Goal: Understand process/instructions: Learn how to perform a task or action

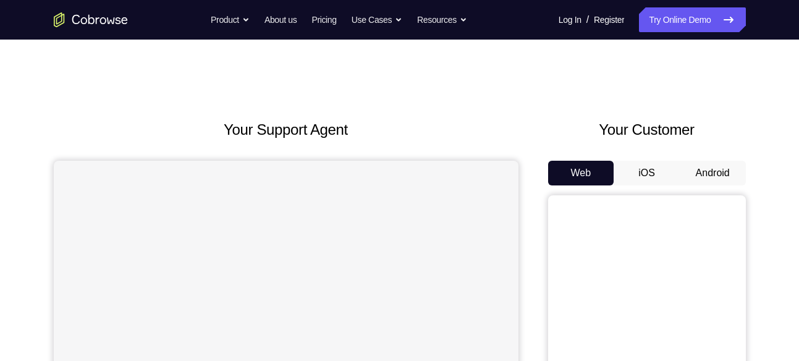
click at [713, 176] on button "Android" at bounding box center [713, 173] width 66 height 25
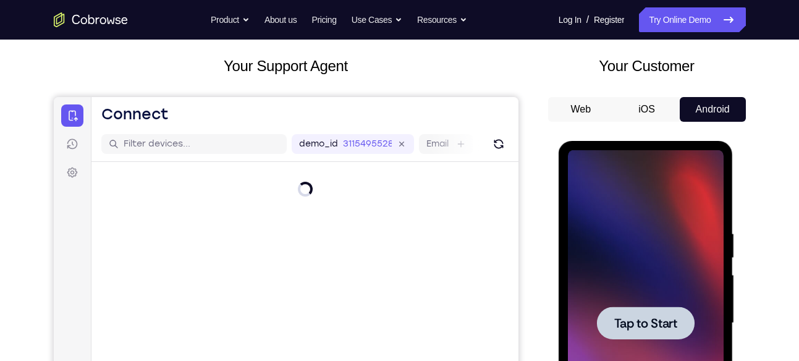
click at [635, 321] on span "Tap to Start" at bounding box center [645, 323] width 63 height 12
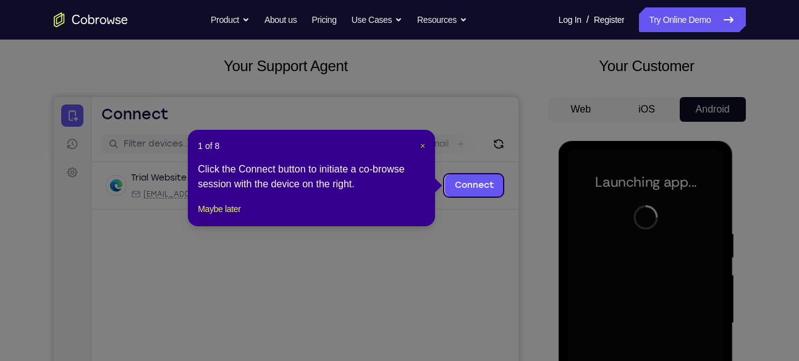
click at [420, 143] on span "×" at bounding box center [422, 146] width 5 height 10
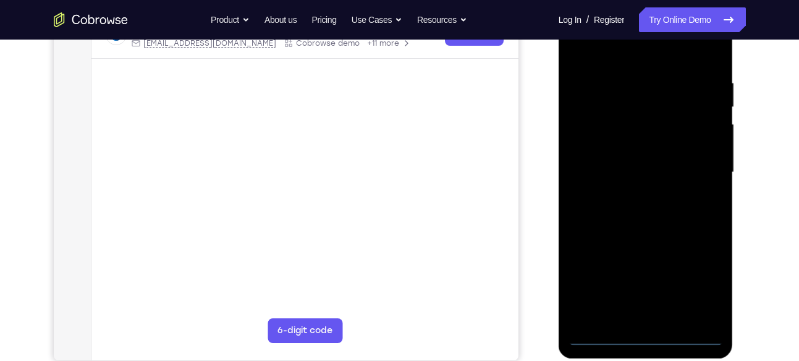
scroll to position [216, 0]
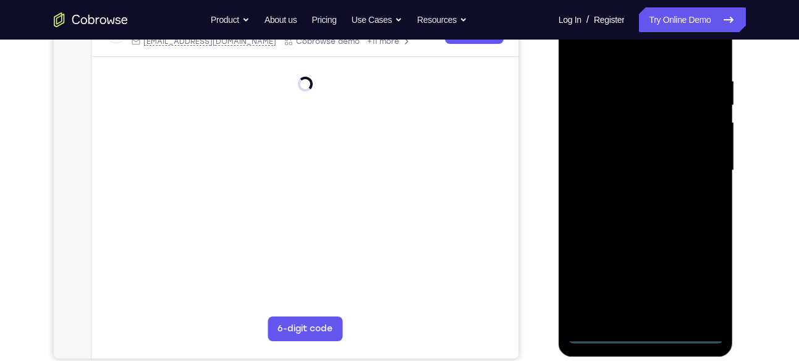
click at [645, 336] on div at bounding box center [646, 171] width 156 height 346
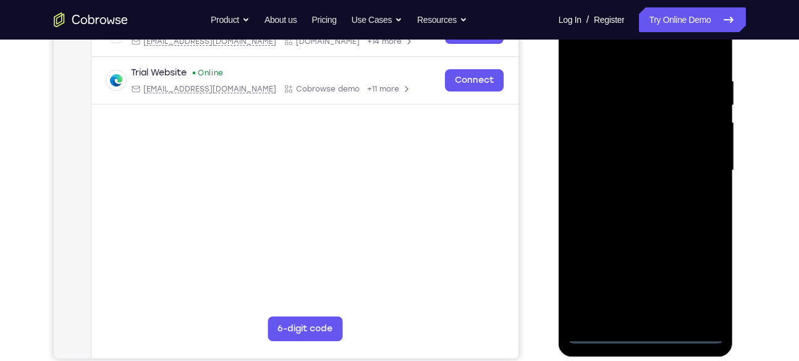
click at [702, 276] on div at bounding box center [646, 171] width 156 height 346
click at [619, 51] on div at bounding box center [646, 171] width 156 height 346
click at [595, 132] on div at bounding box center [646, 171] width 156 height 346
click at [626, 177] on div at bounding box center [646, 171] width 156 height 346
click at [611, 152] on div at bounding box center [646, 171] width 156 height 346
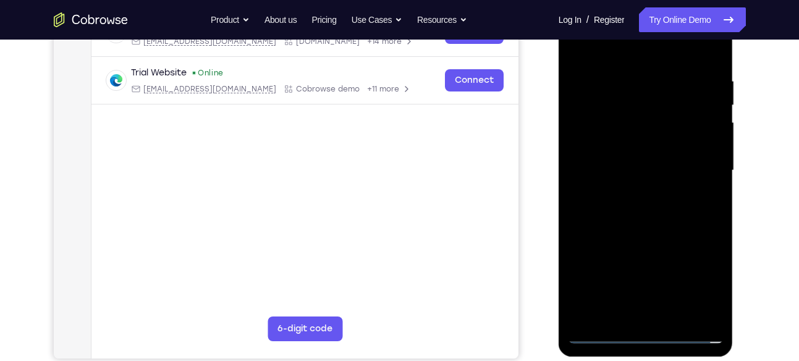
click at [622, 184] on div at bounding box center [646, 171] width 156 height 346
click at [648, 310] on div at bounding box center [646, 171] width 156 height 346
click at [687, 61] on div at bounding box center [646, 171] width 156 height 346
click at [673, 97] on div at bounding box center [646, 171] width 156 height 346
drag, startPoint x: 613, startPoint y: 86, endPoint x: 647, endPoint y: 205, distance: 123.5
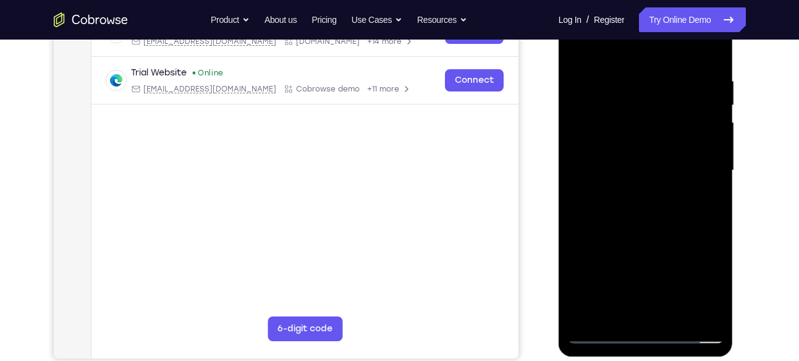
click at [647, 205] on div at bounding box center [646, 171] width 156 height 346
drag, startPoint x: 676, startPoint y: 111, endPoint x: 659, endPoint y: 218, distance: 107.7
click at [659, 218] on div at bounding box center [646, 171] width 156 height 346
drag, startPoint x: 666, startPoint y: 164, endPoint x: 1234, endPoint y: 11, distance: 589.1
click at [676, 22] on div at bounding box center [646, 171] width 156 height 346
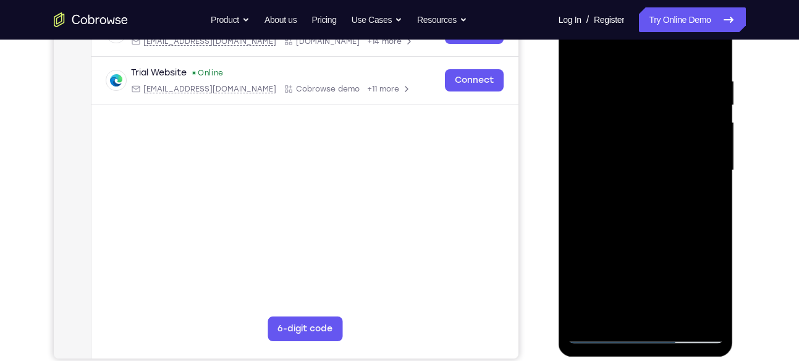
drag, startPoint x: 651, startPoint y: 284, endPoint x: 670, endPoint y: 138, distance: 147.1
click at [670, 138] on div at bounding box center [646, 171] width 156 height 346
drag, startPoint x: 689, startPoint y: 247, endPoint x: 679, endPoint y: 163, distance: 85.3
click at [679, 163] on div at bounding box center [646, 171] width 156 height 346
click at [710, 166] on div at bounding box center [646, 171] width 156 height 346
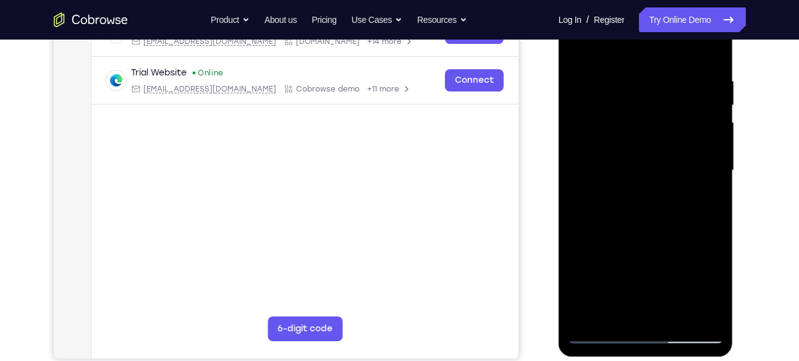
click at [575, 43] on div at bounding box center [646, 171] width 156 height 346
drag, startPoint x: 639, startPoint y: 260, endPoint x: 639, endPoint y: 105, distance: 154.5
click at [639, 105] on div at bounding box center [646, 171] width 156 height 346
click at [575, 45] on div at bounding box center [646, 171] width 156 height 346
drag, startPoint x: 632, startPoint y: 261, endPoint x: 624, endPoint y: 258, distance: 9.4
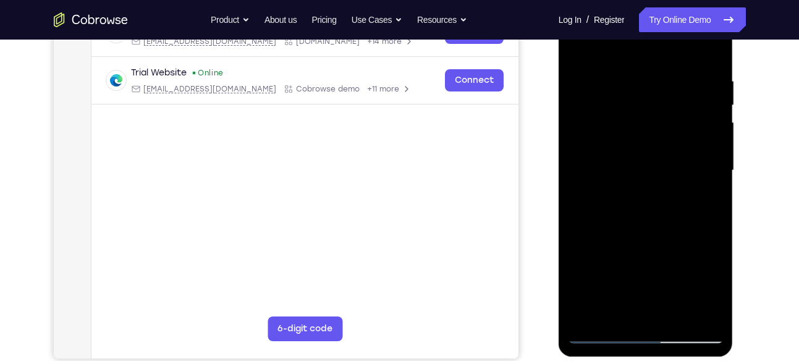
click at [622, 290] on div at bounding box center [646, 171] width 156 height 346
click at [695, 63] on div at bounding box center [646, 171] width 156 height 346
click at [581, 41] on div at bounding box center [646, 171] width 156 height 346
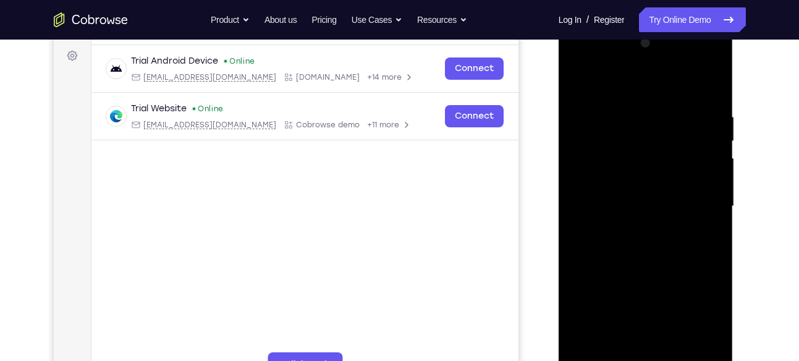
scroll to position [178, 0]
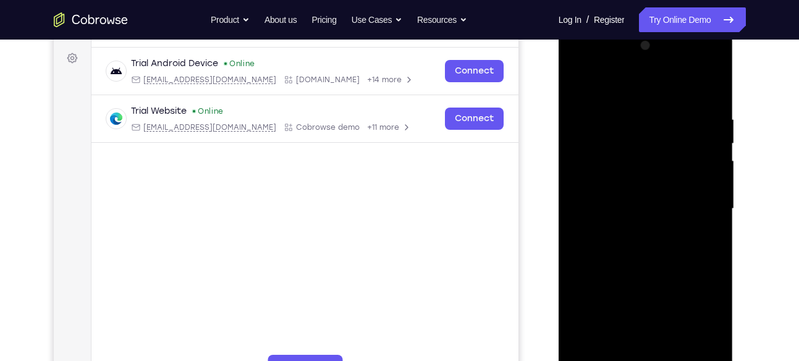
click at [582, 98] on div at bounding box center [646, 209] width 156 height 346
drag, startPoint x: 665, startPoint y: 267, endPoint x: 661, endPoint y: 61, distance: 206.5
click at [661, 61] on div at bounding box center [646, 209] width 156 height 346
drag, startPoint x: 634, startPoint y: 296, endPoint x: 640, endPoint y: 47, distance: 249.2
click at [640, 47] on div at bounding box center [646, 209] width 156 height 346
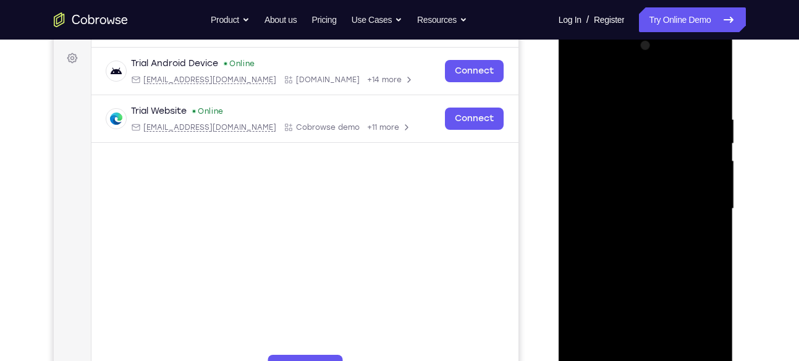
drag, startPoint x: 650, startPoint y: 307, endPoint x: 635, endPoint y: 71, distance: 236.5
click at [635, 71] on div at bounding box center [646, 209] width 156 height 346
drag, startPoint x: 634, startPoint y: 227, endPoint x: 637, endPoint y: 89, distance: 138.5
click at [637, 89] on div at bounding box center [646, 209] width 156 height 346
drag, startPoint x: 640, startPoint y: 246, endPoint x: 643, endPoint y: 70, distance: 175.6
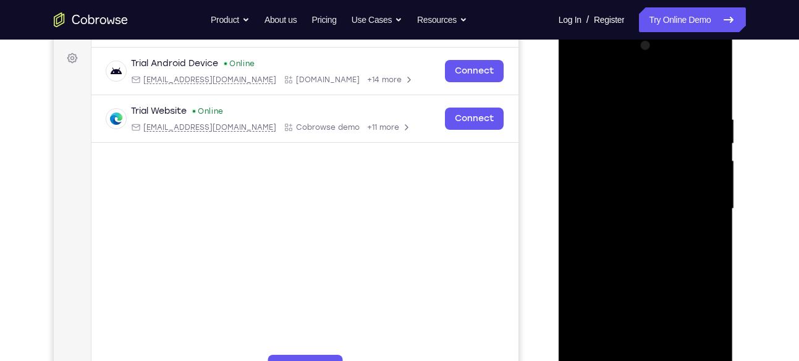
click at [643, 70] on div at bounding box center [646, 209] width 156 height 346
drag, startPoint x: 645, startPoint y: 255, endPoint x: 616, endPoint y: 392, distance: 139.7
click at [616, 360] on div at bounding box center [646, 211] width 175 height 368
drag, startPoint x: 637, startPoint y: 98, endPoint x: 645, endPoint y: 381, distance: 283.8
click at [645, 360] on div at bounding box center [646, 211] width 175 height 368
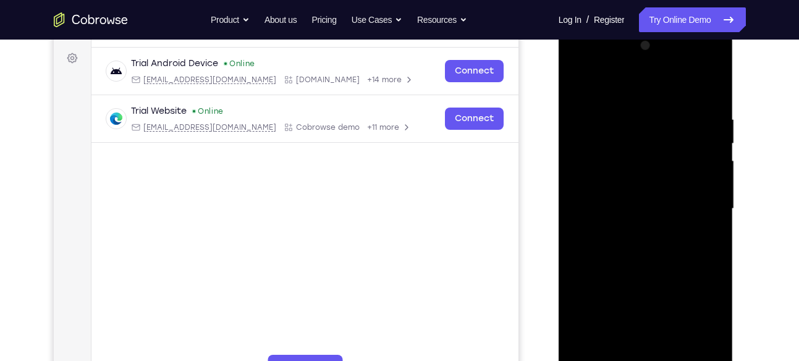
drag, startPoint x: 635, startPoint y: 90, endPoint x: 646, endPoint y: 380, distance: 290.1
click at [646, 360] on div at bounding box center [646, 209] width 156 height 346
drag, startPoint x: 646, startPoint y: 82, endPoint x: 616, endPoint y: 381, distance: 300.7
click at [616, 360] on div at bounding box center [646, 211] width 175 height 368
click at [701, 85] on div at bounding box center [646, 209] width 156 height 346
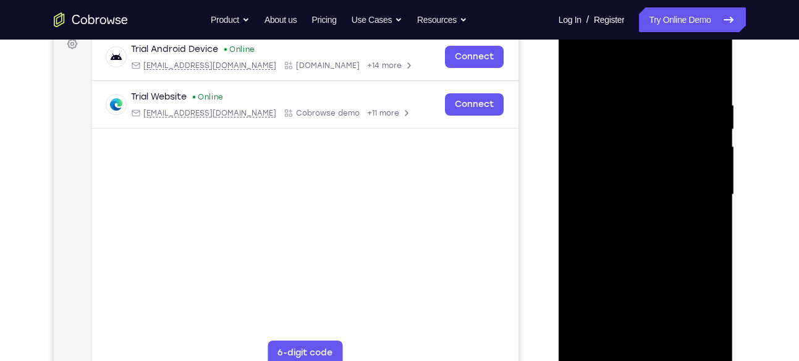
scroll to position [193, 0]
click at [598, 352] on div at bounding box center [646, 193] width 156 height 346
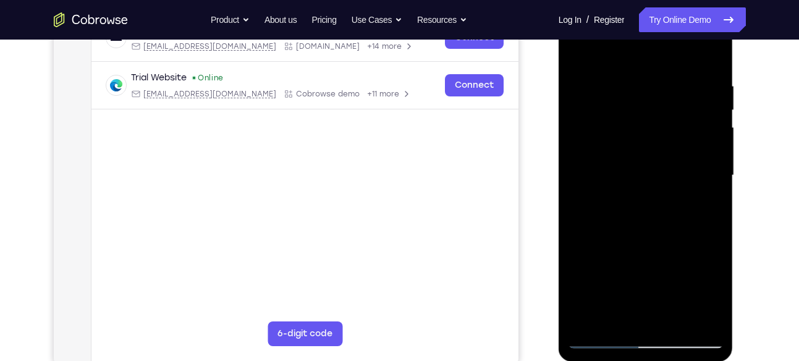
scroll to position [213, 0]
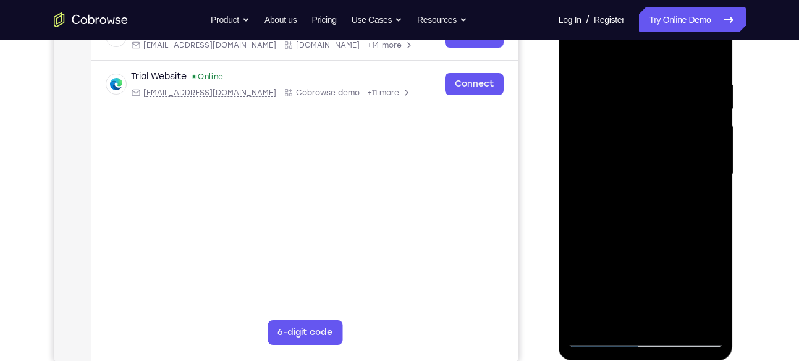
click at [601, 336] on div at bounding box center [646, 174] width 156 height 346
click at [622, 216] on div at bounding box center [646, 174] width 156 height 346
drag, startPoint x: 639, startPoint y: 258, endPoint x: 626, endPoint y: 86, distance: 172.9
click at [626, 86] on div at bounding box center [646, 174] width 156 height 346
drag, startPoint x: 632, startPoint y: 282, endPoint x: 626, endPoint y: 117, distance: 165.8
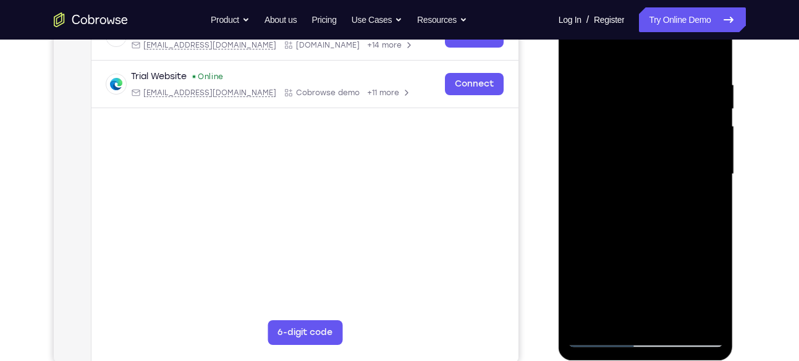
click at [626, 117] on div at bounding box center [646, 174] width 156 height 346
drag, startPoint x: 630, startPoint y: 269, endPoint x: 635, endPoint y: 327, distance: 58.3
click at [635, 327] on div at bounding box center [646, 174] width 156 height 346
click at [593, 125] on div at bounding box center [646, 174] width 156 height 346
drag, startPoint x: 661, startPoint y: 282, endPoint x: 619, endPoint y: 54, distance: 231.4
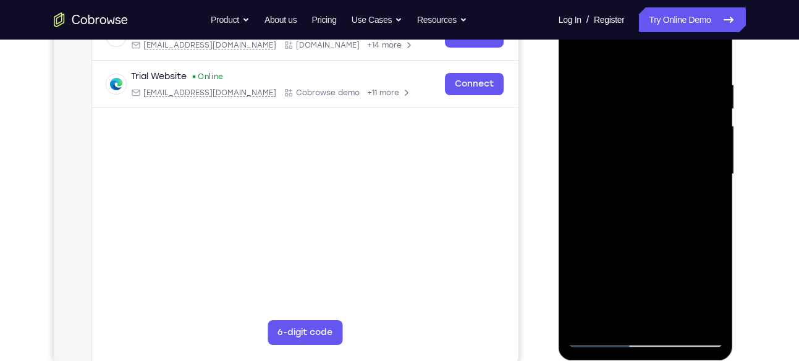
click at [619, 54] on div at bounding box center [646, 174] width 156 height 346
click at [581, 52] on div at bounding box center [646, 174] width 156 height 346
click at [577, 48] on div at bounding box center [646, 174] width 156 height 346
click at [613, 174] on div at bounding box center [646, 174] width 156 height 346
drag, startPoint x: 659, startPoint y: 263, endPoint x: 661, endPoint y: 57, distance: 205.8
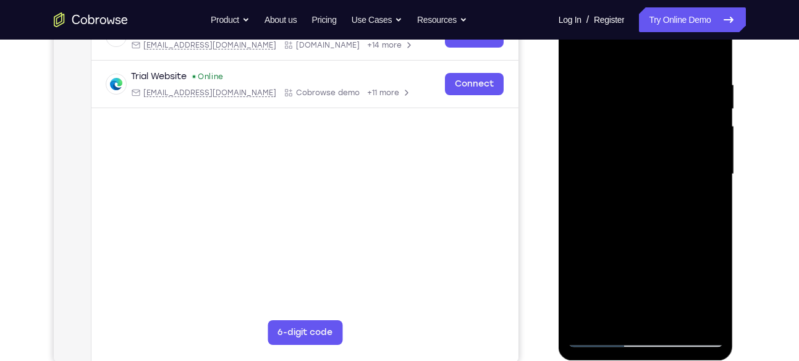
click at [661, 57] on div at bounding box center [646, 174] width 156 height 346
drag, startPoint x: 636, startPoint y: 259, endPoint x: 643, endPoint y: 78, distance: 181.3
click at [643, 78] on div at bounding box center [646, 174] width 156 height 346
click at [574, 48] on div at bounding box center [646, 174] width 156 height 346
click at [614, 151] on div at bounding box center [646, 174] width 156 height 346
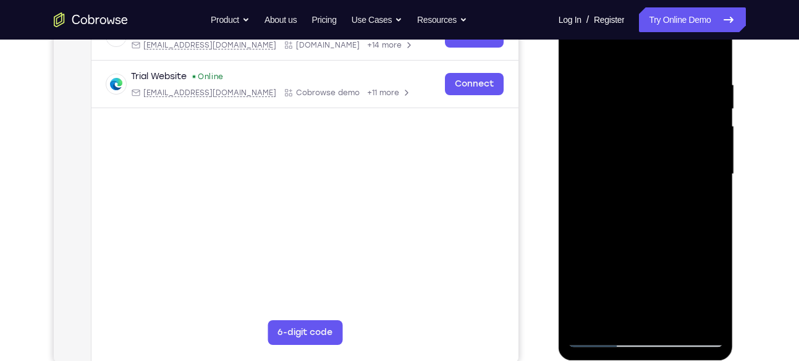
drag, startPoint x: 650, startPoint y: 279, endPoint x: 632, endPoint y: 71, distance: 209.1
click at [632, 71] on div at bounding box center [646, 174] width 156 height 346
click at [575, 48] on div at bounding box center [646, 174] width 156 height 346
click at [606, 90] on div at bounding box center [646, 174] width 156 height 346
drag, startPoint x: 676, startPoint y: 279, endPoint x: 657, endPoint y: 176, distance: 104.3
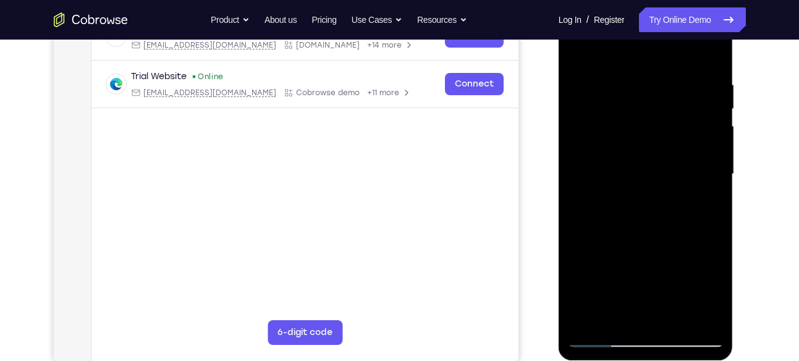
click at [657, 176] on div at bounding box center [646, 174] width 156 height 346
click at [617, 185] on div at bounding box center [646, 174] width 156 height 346
click at [616, 227] on div at bounding box center [646, 174] width 156 height 346
click at [577, 192] on div at bounding box center [646, 174] width 156 height 346
drag, startPoint x: 637, startPoint y: 251, endPoint x: 634, endPoint y: 96, distance: 155.2
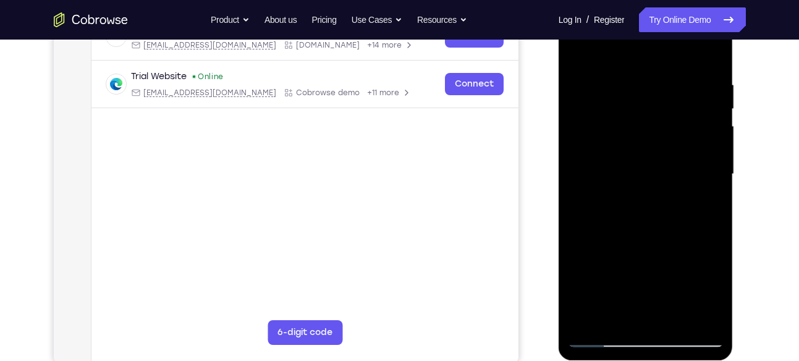
click at [634, 96] on div at bounding box center [646, 174] width 156 height 346
drag, startPoint x: 582, startPoint y: 145, endPoint x: 596, endPoint y: 313, distance: 168.1
click at [596, 313] on div at bounding box center [646, 174] width 156 height 346
drag, startPoint x: 605, startPoint y: 140, endPoint x: 634, endPoint y: 276, distance: 139.1
click at [634, 276] on div at bounding box center [646, 174] width 156 height 346
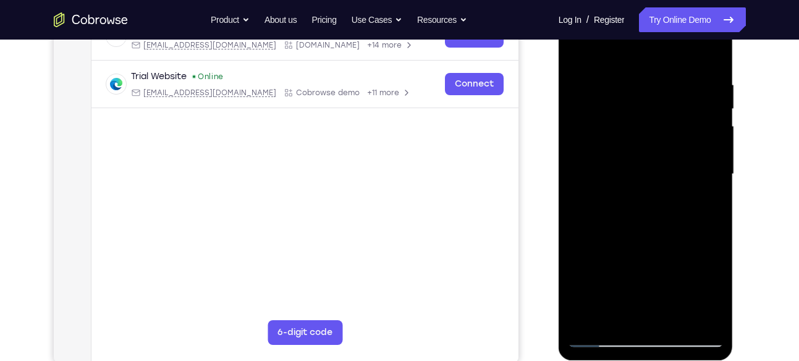
click at [577, 86] on div at bounding box center [646, 174] width 156 height 346
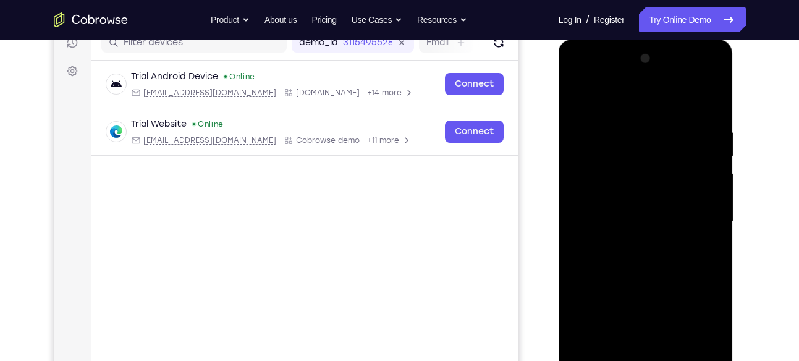
scroll to position [163, 0]
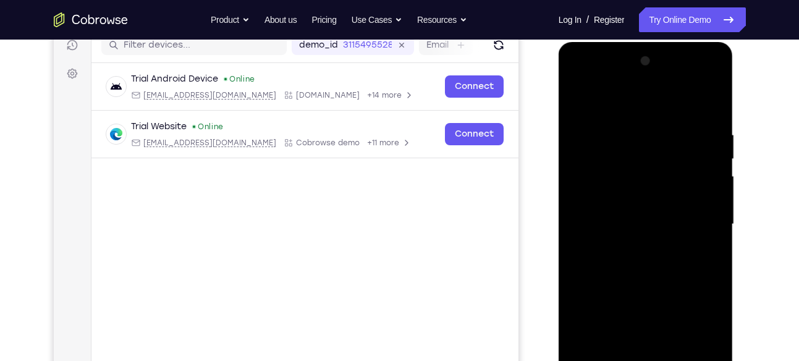
click at [699, 77] on div at bounding box center [646, 224] width 156 height 346
click at [718, 127] on div at bounding box center [646, 224] width 156 height 346
click at [580, 78] on div at bounding box center [646, 224] width 156 height 346
click at [698, 218] on div at bounding box center [646, 224] width 156 height 346
click at [637, 247] on div at bounding box center [646, 224] width 156 height 346
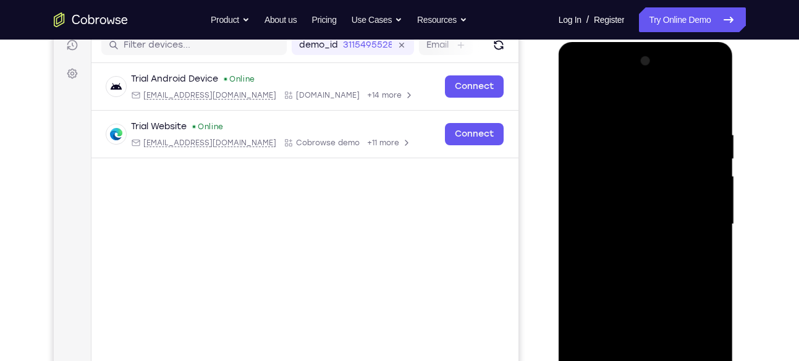
click at [630, 211] on div at bounding box center [646, 224] width 156 height 346
click at [602, 199] on div at bounding box center [646, 224] width 156 height 346
click at [624, 226] on div at bounding box center [646, 224] width 156 height 346
click at [639, 269] on div at bounding box center [646, 224] width 156 height 346
click at [639, 260] on div at bounding box center [646, 224] width 156 height 346
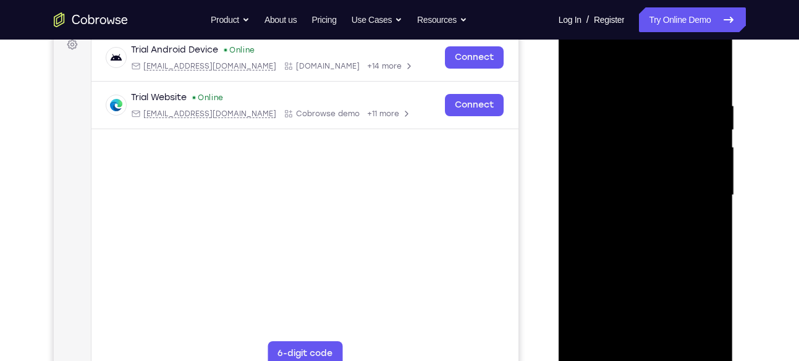
scroll to position [193, 0]
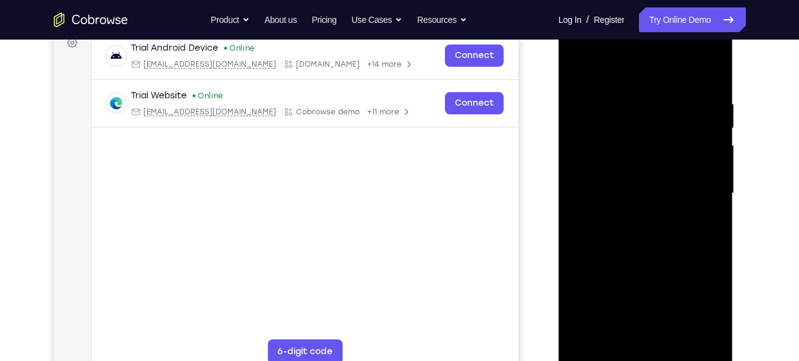
click at [639, 239] on div at bounding box center [646, 193] width 156 height 346
click at [621, 335] on div at bounding box center [646, 193] width 156 height 346
click at [628, 65] on div at bounding box center [646, 193] width 156 height 346
click at [610, 101] on div at bounding box center [646, 193] width 156 height 346
click at [653, 195] on div at bounding box center [646, 193] width 156 height 346
